Goal: Find specific page/section: Find specific page/section

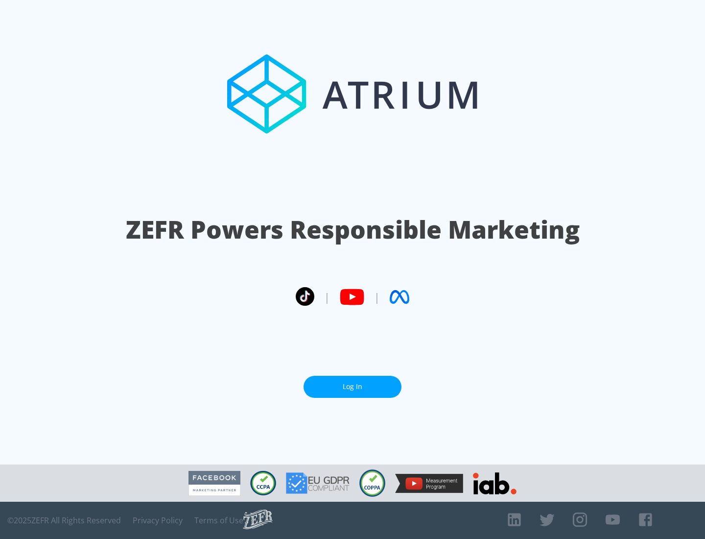
click at [353, 382] on link "Log In" at bounding box center [353, 387] width 98 height 22
